Goal: Information Seeking & Learning: Learn about a topic

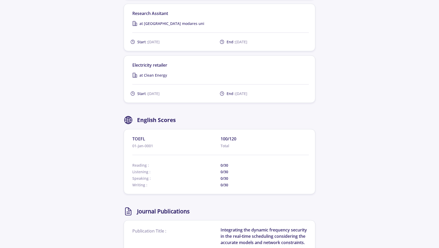
scroll to position [722, 0]
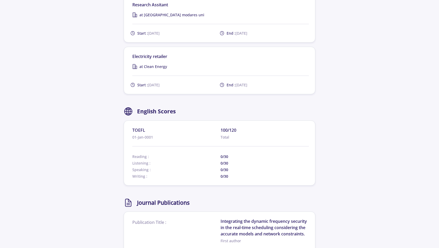
drag, startPoint x: 231, startPoint y: 162, endPoint x: 249, endPoint y: 163, distance: 18.7
click at [249, 173] on span "0/30" at bounding box center [264, 176] width 88 height 6
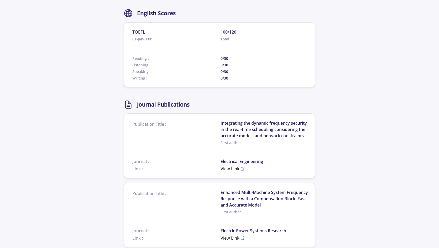
scroll to position [824, 0]
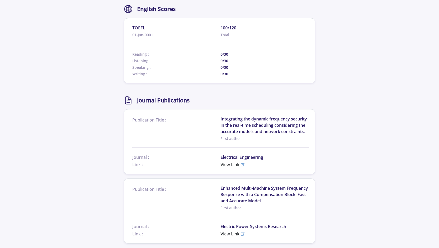
drag, startPoint x: 248, startPoint y: 152, endPoint x: 270, endPoint y: 81, distance: 74.2
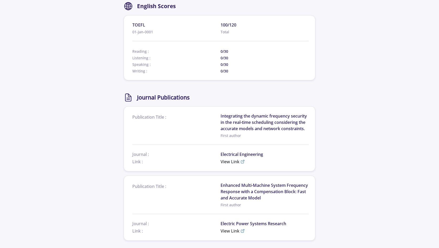
scroll to position [828, 0]
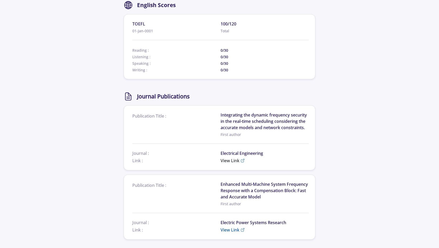
click at [233, 227] on span "View Link" at bounding box center [229, 230] width 19 height 6
click at [227, 157] on span "View Link" at bounding box center [229, 160] width 19 height 6
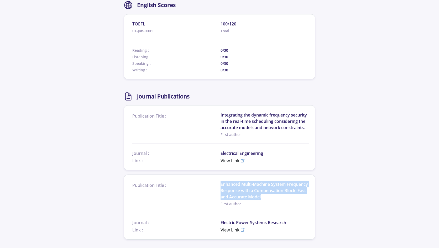
drag, startPoint x: 293, startPoint y: 182, endPoint x: 218, endPoint y: 168, distance: 76.5
click at [218, 181] on div "Publication Title : Enhanced Multi-Machine System Frequency Response with a Com…" at bounding box center [220, 193] width 176 height 25
copy div "Enhanced Multi-Machine System Frequency Response with a Compensation Block: Fas…"
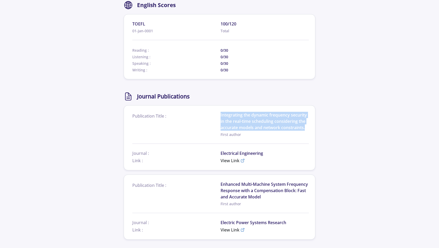
drag, startPoint x: 309, startPoint y: 111, endPoint x: 220, endPoint y: 98, distance: 90.8
click at [220, 105] on section "Publication Title : Integrating the dynamic frequency security in the real-time…" at bounding box center [220, 137] width 192 height 65
copy div "Integrating the dynamic frequency security in the real-time scheduling consider…"
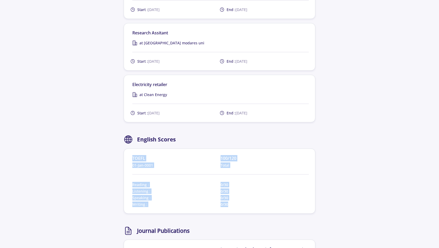
drag, startPoint x: 233, startPoint y: 188, endPoint x: 128, endPoint y: 137, distance: 116.2
click at [128, 149] on section "TOEFL 01-Jan-0001 100/120 Total Reading : 0/30 Listening : 0/30 Speaking : 0/30…" at bounding box center [220, 181] width 192 height 65
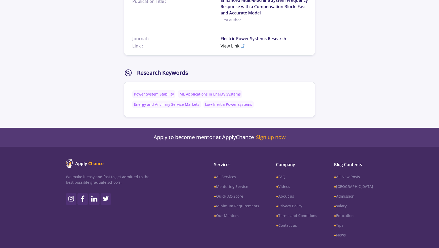
scroll to position [1012, 0]
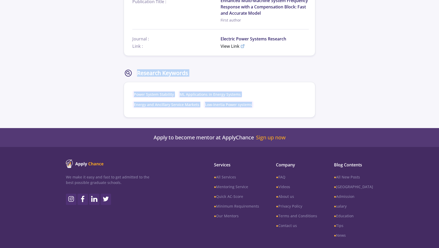
drag, startPoint x: 255, startPoint y: 89, endPoint x: 119, endPoint y: 54, distance: 139.9
drag, startPoint x: 121, startPoint y: 52, endPoint x: 256, endPoint y: 98, distance: 143.2
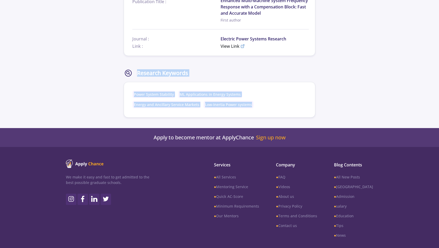
click at [256, 98] on section "Power System Stability ML Applications in Energy Systems Energy and Ancillary S…" at bounding box center [220, 100] width 192 height 36
drag, startPoint x: 258, startPoint y: 96, endPoint x: 125, endPoint y: 51, distance: 139.9
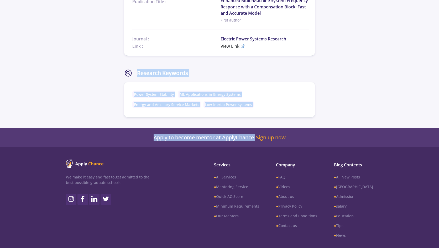
drag, startPoint x: 125, startPoint y: 45, endPoint x: 263, endPoint y: 112, distance: 152.8
click at [264, 99] on section "Power System Stability ML Applications in Energy Systems Energy and Ancillary S…" at bounding box center [220, 100] width 192 height 36
drag, startPoint x: 264, startPoint y: 96, endPoint x: 120, endPoint y: 59, distance: 149.3
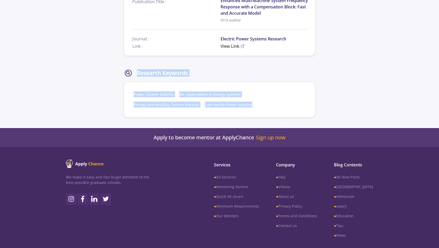
drag, startPoint x: 123, startPoint y: 44, endPoint x: 256, endPoint y: 95, distance: 142.3
click at [256, 96] on section "Power System Stability ML Applications in Energy Systems Energy and Ancillary S…" at bounding box center [220, 100] width 192 height 36
drag, startPoint x: 258, startPoint y: 92, endPoint x: 115, endPoint y: 54, distance: 147.7
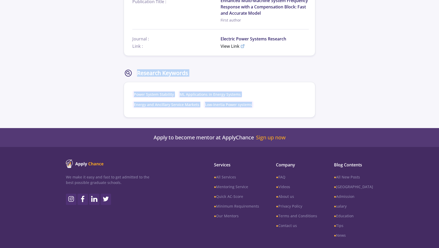
drag, startPoint x: 123, startPoint y: 49, endPoint x: 280, endPoint y: 94, distance: 162.9
click at [280, 94] on section "Power System Stability ML Applications in Energy Systems Energy and Ancillary S…" at bounding box center [220, 101] width 176 height 20
drag, startPoint x: 267, startPoint y: 94, endPoint x: 125, endPoint y: 46, distance: 149.9
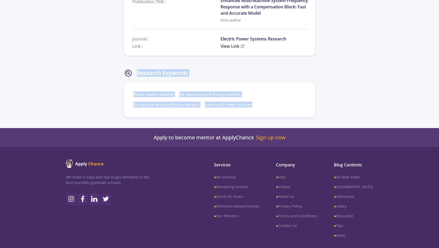
drag, startPoint x: 123, startPoint y: 46, endPoint x: 275, endPoint y: 92, distance: 158.7
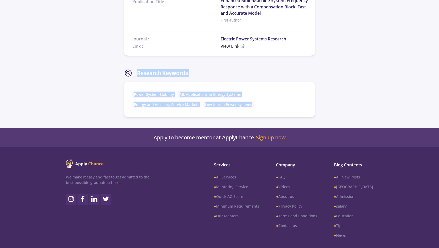
drag, startPoint x: 124, startPoint y: 49, endPoint x: 270, endPoint y: 92, distance: 152.4
click at [270, 92] on section "Power System Stability ML Applications in Energy Systems Energy and Ancillary S…" at bounding box center [220, 101] width 176 height 20
drag, startPoint x: 268, startPoint y: 92, endPoint x: 125, endPoint y: 54, distance: 147.3
click at [125, 68] on section "Research Keywords Power System Stability ML Applications in Energy Systems Ener…" at bounding box center [220, 92] width 192 height 49
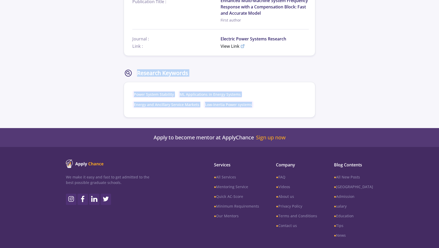
click at [125, 68] on icon at bounding box center [128, 72] width 9 height 9
drag, startPoint x: 125, startPoint y: 50, endPoint x: 267, endPoint y: 101, distance: 150.2
click at [267, 101] on section "Power System Stability ML Applications in Energy Systems Energy and Ancillary S…" at bounding box center [220, 100] width 192 height 36
drag, startPoint x: 267, startPoint y: 92, endPoint x: 130, endPoint y: 49, distance: 142.9
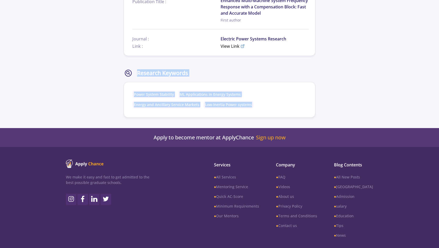
drag, startPoint x: 123, startPoint y: 49, endPoint x: 253, endPoint y: 98, distance: 139.2
click at [253, 98] on section "Power System Stability ML Applications in Energy Systems Energy and Ancillary S…" at bounding box center [220, 100] width 192 height 36
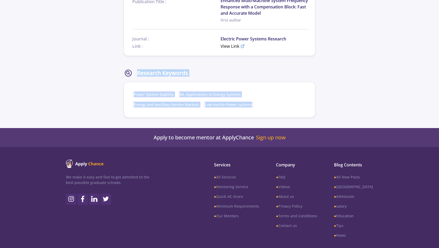
drag, startPoint x: 253, startPoint y: 97, endPoint x: 126, endPoint y: 56, distance: 133.8
click at [126, 68] on section "Research Keywords Power System Stability ML Applications in Energy Systems Ener…" at bounding box center [220, 92] width 192 height 49
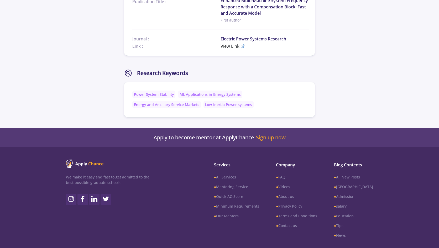
click at [126, 68] on icon at bounding box center [128, 72] width 9 height 9
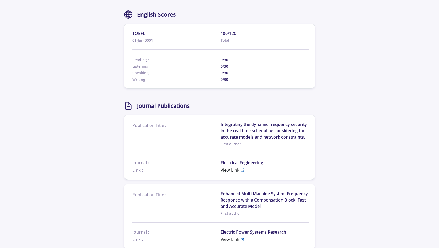
scroll to position [871, 0]
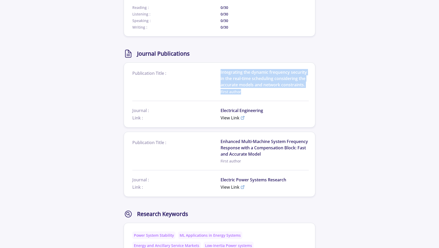
drag, startPoint x: 249, startPoint y: 81, endPoint x: 215, endPoint y: 56, distance: 42.0
click at [215, 69] on section "Publication Title : Integrating the dynamic frequency security in the real-time…" at bounding box center [220, 95] width 176 height 52
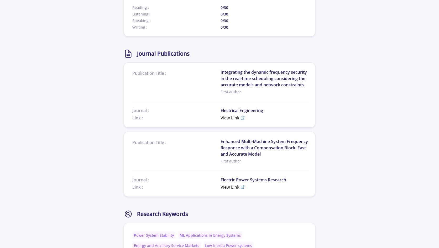
drag, startPoint x: 129, startPoint y: 59, endPoint x: 126, endPoint y: 55, distance: 3.8
click at [126, 62] on section "Publication Title : Integrating the dynamic frequency security in the real-time…" at bounding box center [220, 94] width 192 height 65
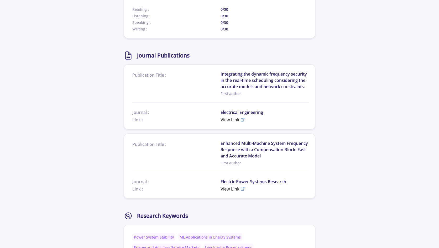
scroll to position [869, 0]
drag, startPoint x: 265, startPoint y: 95, endPoint x: 214, endPoint y: 95, distance: 50.9
click at [214, 109] on div "Journal : Electrical Engineering" at bounding box center [220, 112] width 176 height 6
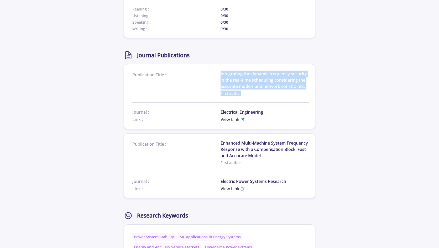
drag, startPoint x: 244, startPoint y: 83, endPoint x: 215, endPoint y: 57, distance: 38.8
click at [215, 71] on section "Publication Title : Integrating the dynamic frequency security in the real-time…" at bounding box center [220, 97] width 176 height 52
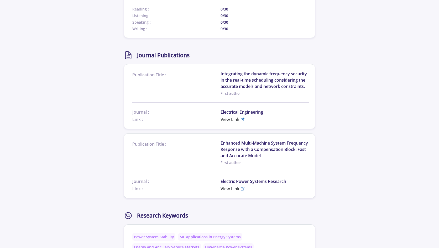
click at [129, 64] on section "Publication Title : Integrating the dynamic frequency security in the real-time…" at bounding box center [220, 96] width 192 height 65
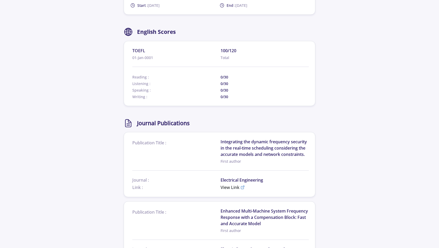
scroll to position [704, 0]
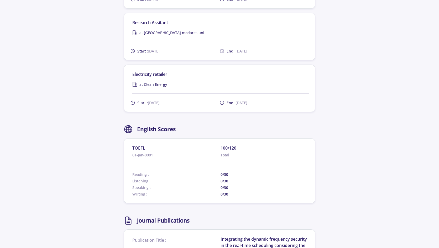
click at [264, 100] on div "End : 22-Aug-2022" at bounding box center [263, 103] width 89 height 6
drag, startPoint x: 264, startPoint y: 87, endPoint x: 255, endPoint y: 90, distance: 10.4
click at [254, 100] on div "End : 22-Aug-2022" at bounding box center [263, 103] width 89 height 6
drag, startPoint x: 258, startPoint y: 88, endPoint x: 291, endPoint y: 104, distance: 36.3
click at [261, 83] on section "Electricity retailer at Clean Energy Start : 22-Aug-2021 End : 22-Aug-2022" at bounding box center [220, 88] width 192 height 47
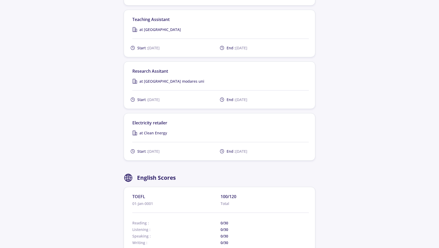
scroll to position [650, 0]
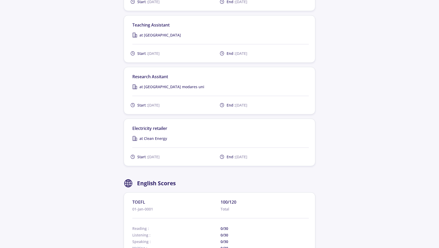
drag, startPoint x: 187, startPoint y: 71, endPoint x: 193, endPoint y: 73, distance: 6.3
click at [193, 84] on div "at Tarbiat modares uni" at bounding box center [220, 87] width 176 height 6
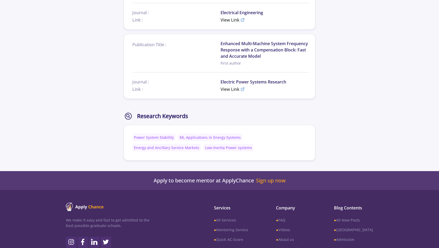
scroll to position [871, 0]
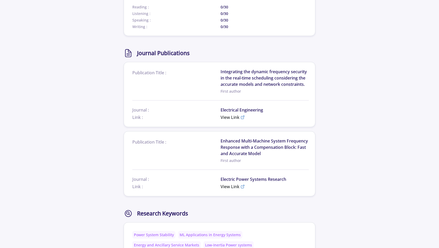
click at [264, 176] on span "Electric Power Systems Research" at bounding box center [264, 179] width 88 height 6
drag, startPoint x: 270, startPoint y: 94, endPoint x: 219, endPoint y: 94, distance: 50.6
click at [219, 107] on div "Journal : Electrical Engineering" at bounding box center [220, 110] width 176 height 6
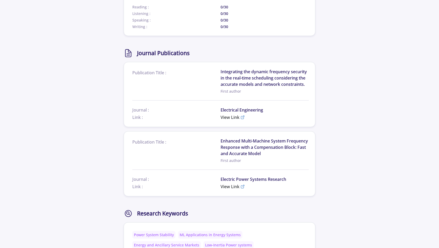
click at [298, 69] on span "Integrating the dynamic frequency security in the real-time scheduling consider…" at bounding box center [264, 77] width 88 height 19
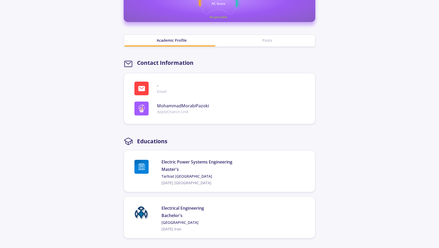
scroll to position [318, 0]
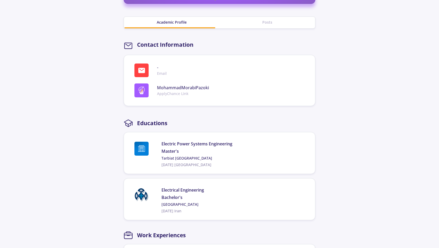
drag, startPoint x: 204, startPoint y: 154, endPoint x: 197, endPoint y: 153, distance: 6.9
click at [197, 153] on section "Electric Power Systems Engineering Master's Tarbiat Modares University 2022-03-…" at bounding box center [220, 153] width 192 height 42
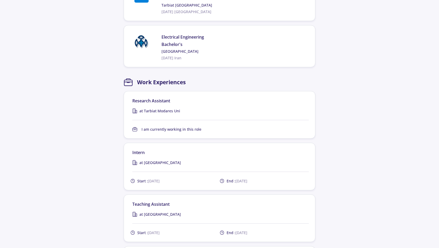
scroll to position [486, 0]
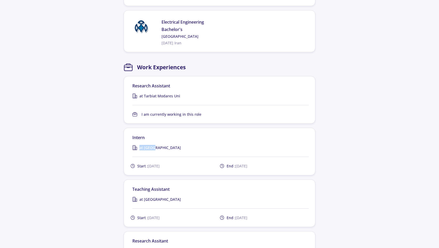
drag, startPoint x: 162, startPoint y: 134, endPoint x: 127, endPoint y: 133, distance: 35.4
click at [127, 133] on section "Intern at SAIPA Start : 21-Jun-2018 End : 21-Sep-2018" at bounding box center [220, 151] width 192 height 47
click at [172, 145] on div "at SAIPA" at bounding box center [220, 148] width 176 height 6
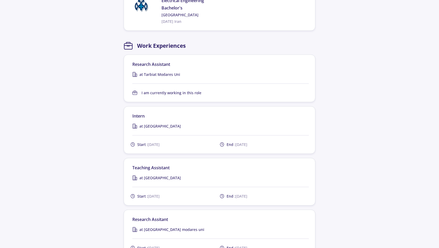
scroll to position [537, 0]
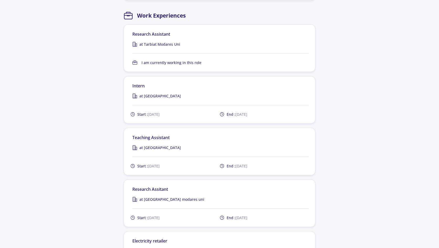
drag, startPoint x: 197, startPoint y: 133, endPoint x: 120, endPoint y: 133, distance: 77.1
click at [121, 131] on section "Mohammad Morabi Pazoki I successfully completed my MSc in Electrical Engineerin…" at bounding box center [219, 41] width 439 height 1121
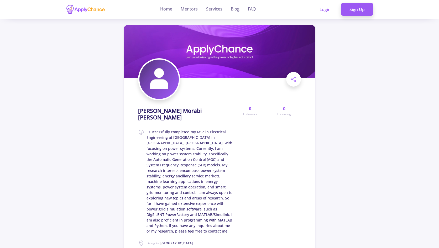
scroll to position [-14, 0]
